Goal: Find specific page/section: Find specific page/section

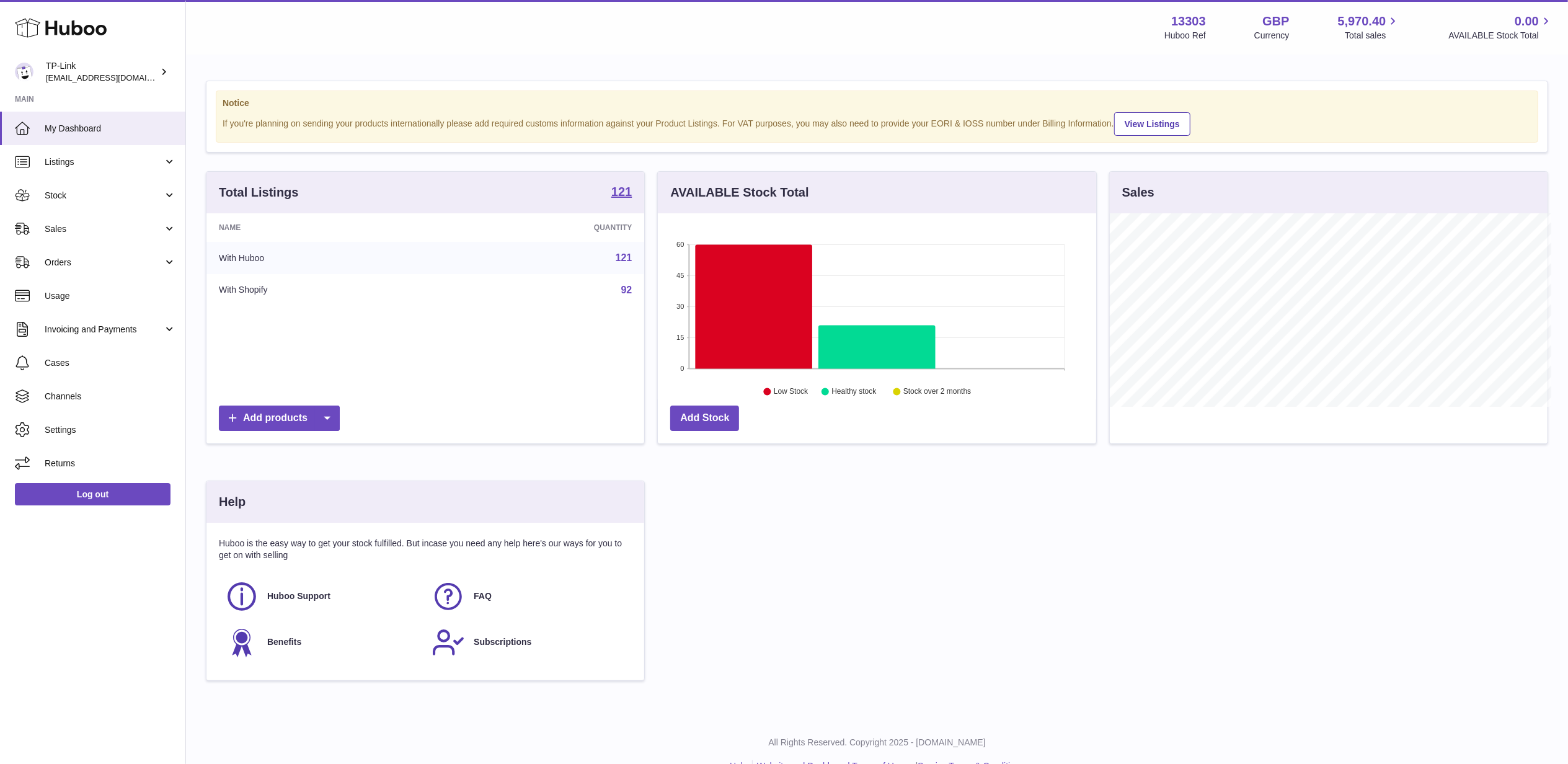
scroll to position [620147, 619535]
click at [77, 226] on span "Sales" at bounding box center [104, 229] width 118 height 12
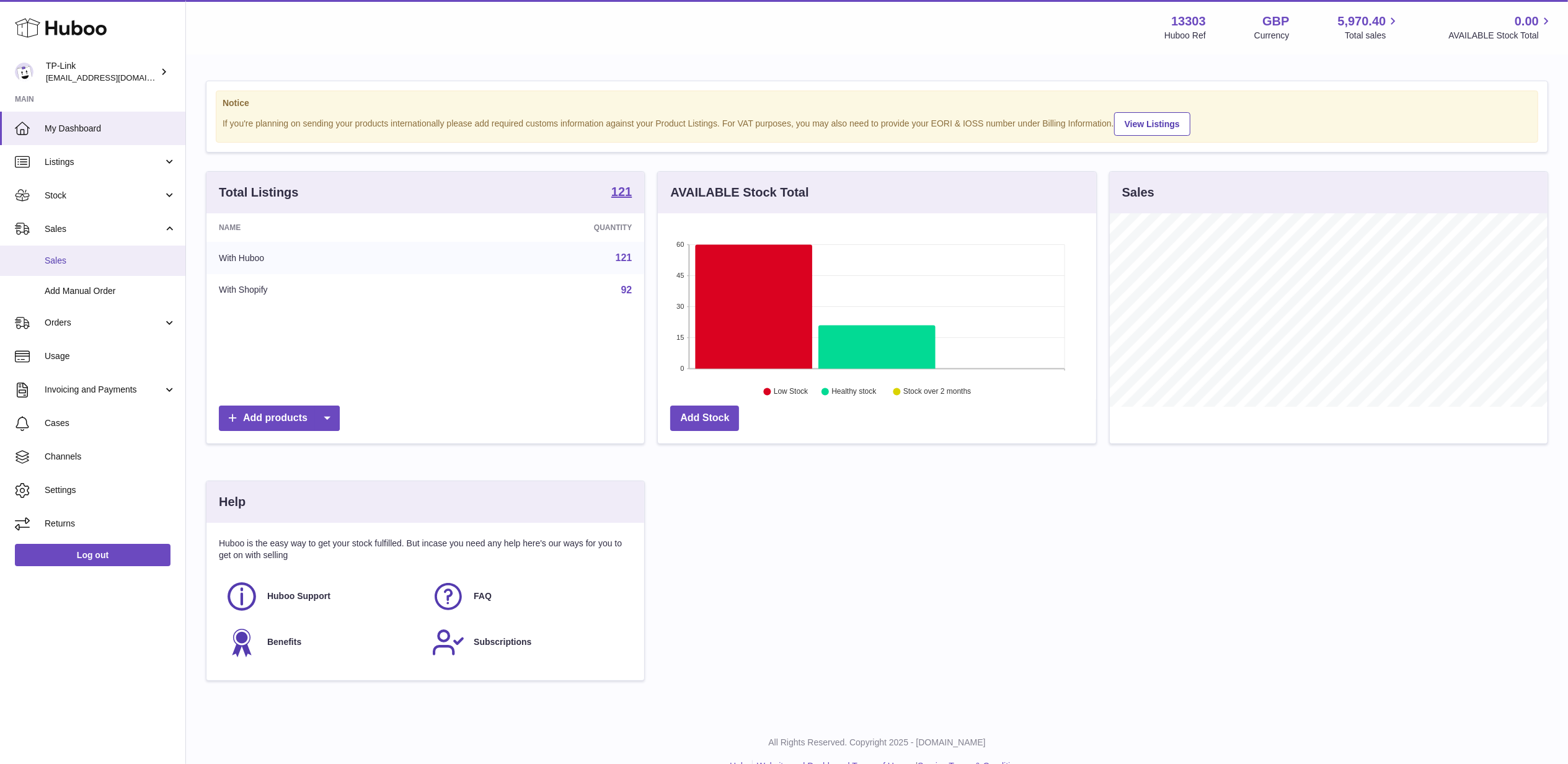
click at [77, 268] on link "Sales" at bounding box center [93, 260] width 185 height 30
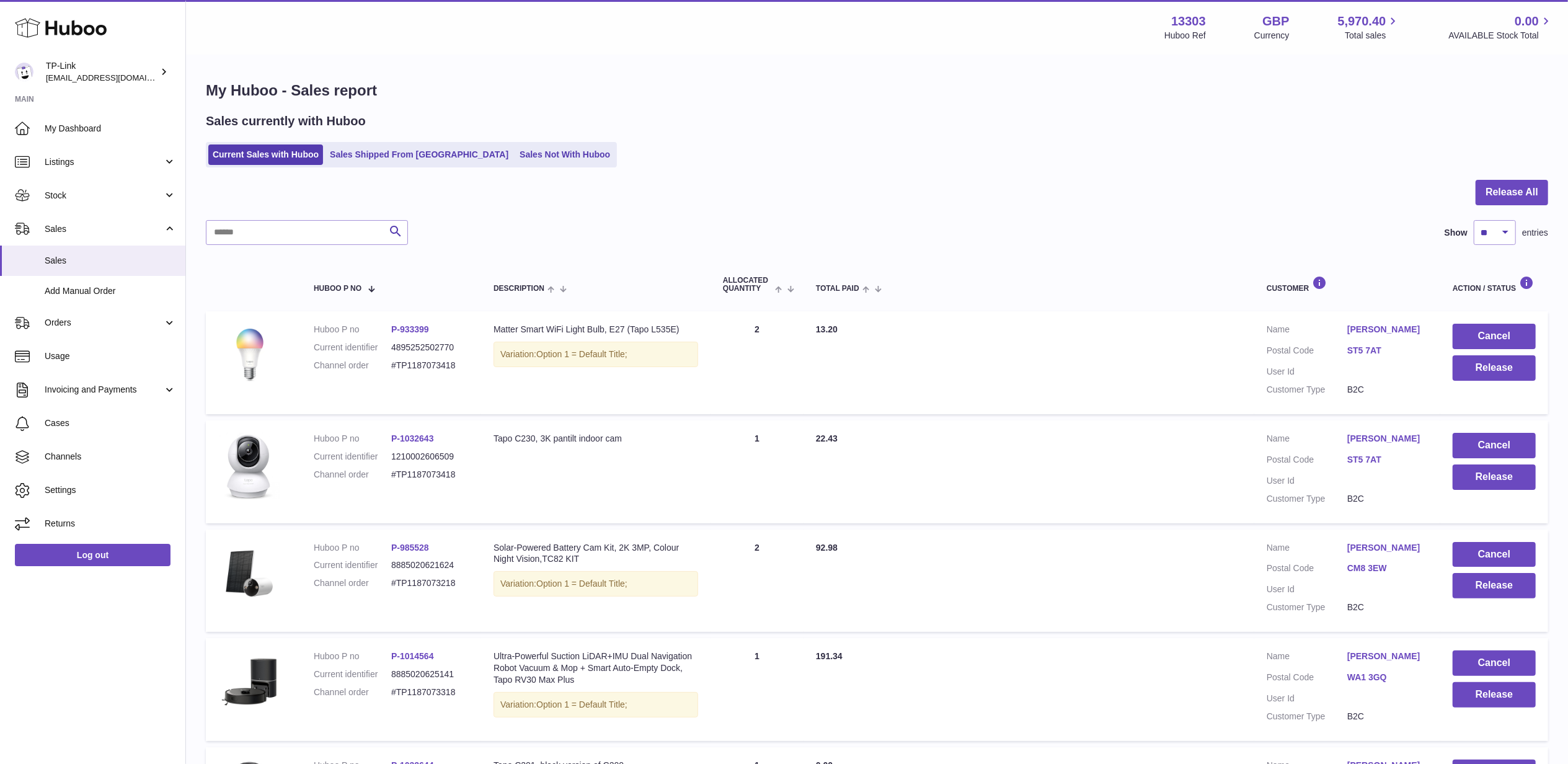
click at [571, 200] on div at bounding box center [876, 200] width 1343 height 40
click at [515, 159] on link "Sales Not With Huboo" at bounding box center [564, 155] width 99 height 21
